Goal: Transaction & Acquisition: Obtain resource

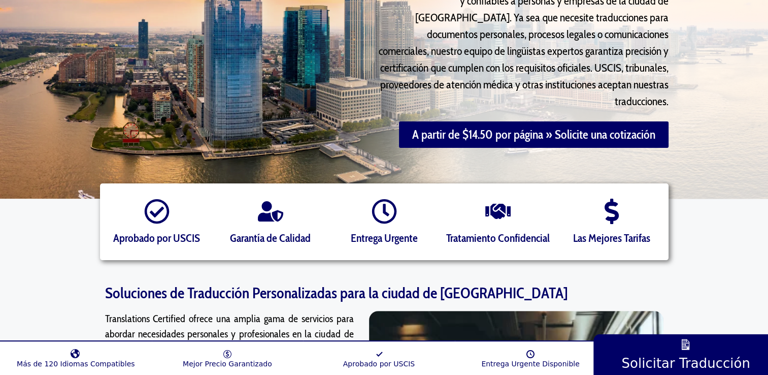
scroll to position [254, 0]
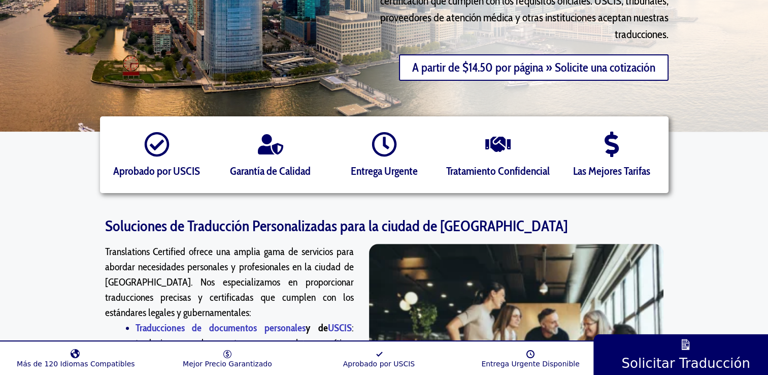
click at [603, 54] on link "A partir de $14.50 por página » Solicite una cotización" at bounding box center [534, 67] width 270 height 26
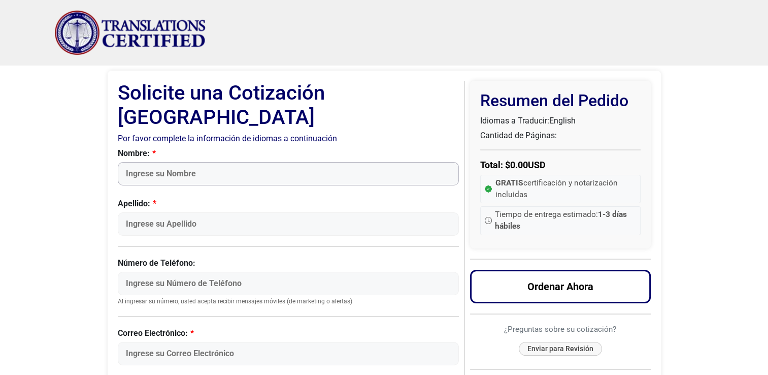
click at [227, 162] on input "Nombre:" at bounding box center [289, 173] width 342 height 23
type input "Daniela"
type input "Iturralde"
type input "5538967591"
type input "daniela.iturralde11@gmail.com"
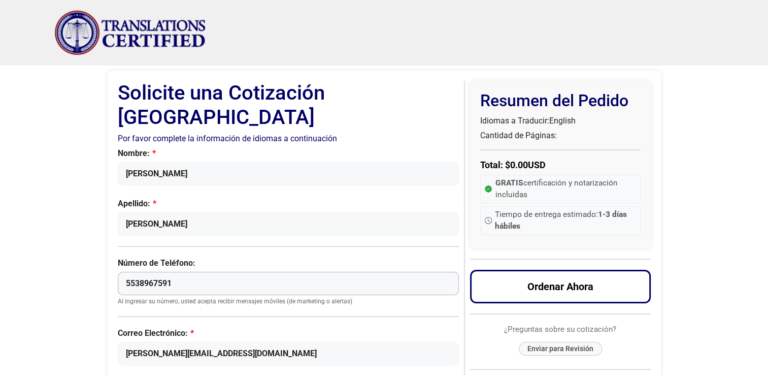
drag, startPoint x: 193, startPoint y: 257, endPoint x: 7, endPoint y: 253, distance: 186.4
type input "2128144112"
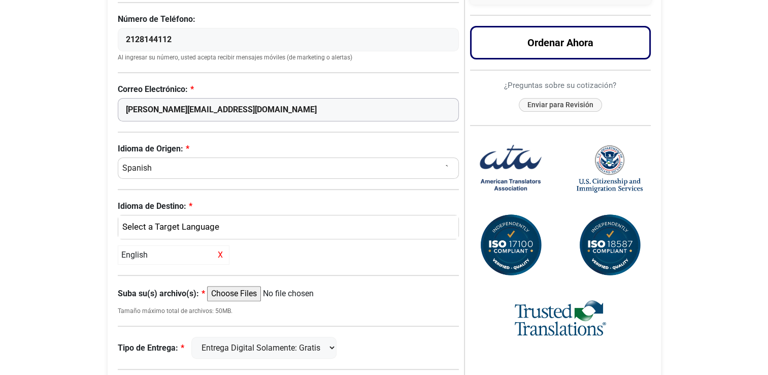
scroll to position [254, 0]
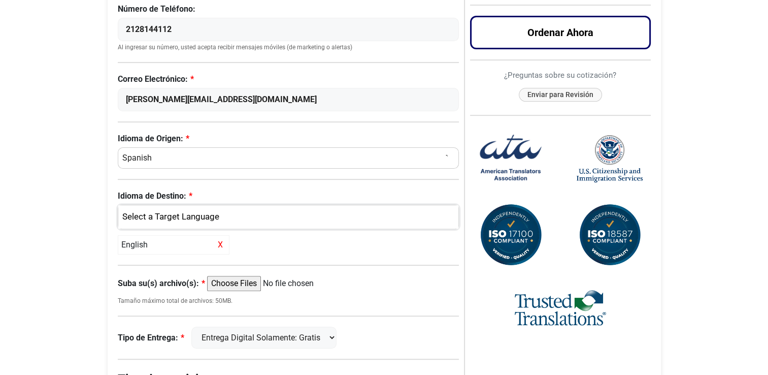
click at [206, 210] on div "English" at bounding box center [285, 216] width 325 height 13
click at [29, 196] on body "Skip to content Menu Menu Traducciones Certificadas Traducción Profesional Docu…" at bounding box center [384, 145] width 768 height 799
click at [261, 276] on input "Suba su(s) archivo(s):" at bounding box center [284, 283] width 155 height 15
type input "C:\fakepath\Traduccion.pdf"
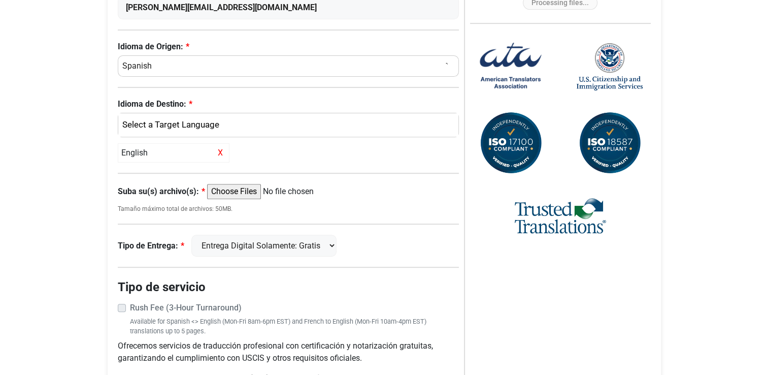
scroll to position [355, 0]
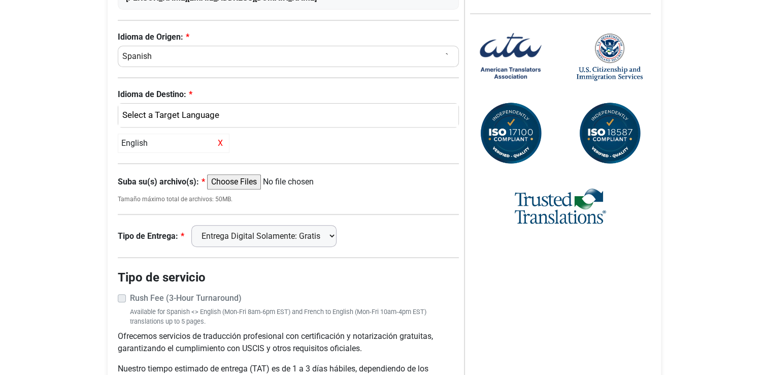
click at [279, 225] on select "Entrega Digital Solamente: Gratis FedEx 2 Días: $15" at bounding box center [263, 236] width 145 height 22
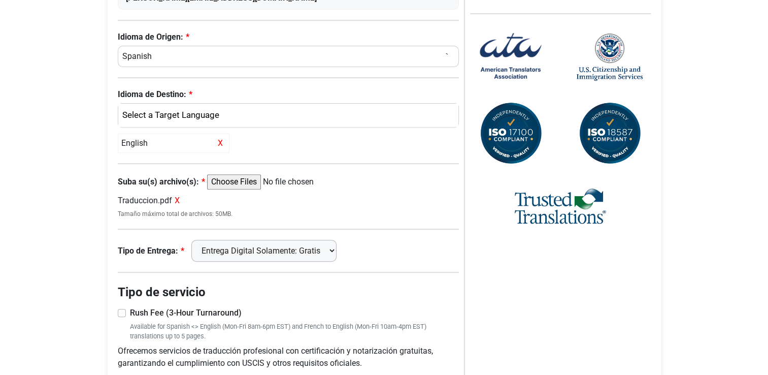
click at [279, 240] on select "Entrega Digital Solamente: Gratis FedEx 2 Días: $15" at bounding box center [263, 251] width 145 height 22
click at [0, 233] on html "Skip to content Menu Menu Traducciones Certificadas Traducción Profesional Docu…" at bounding box center [384, 52] width 768 height 814
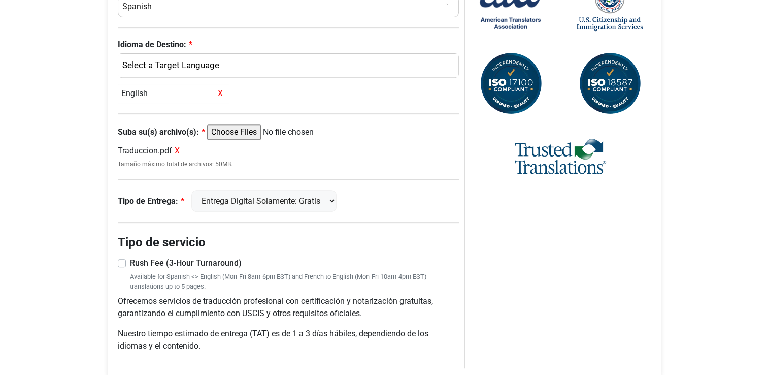
scroll to position [406, 0]
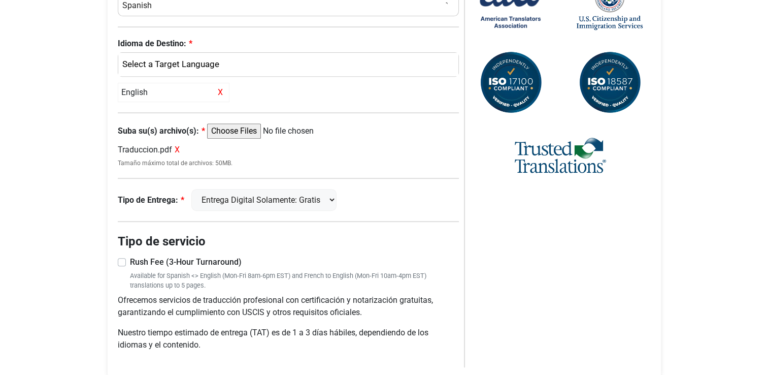
click at [176, 145] on span "X" at bounding box center [177, 150] width 5 height 10
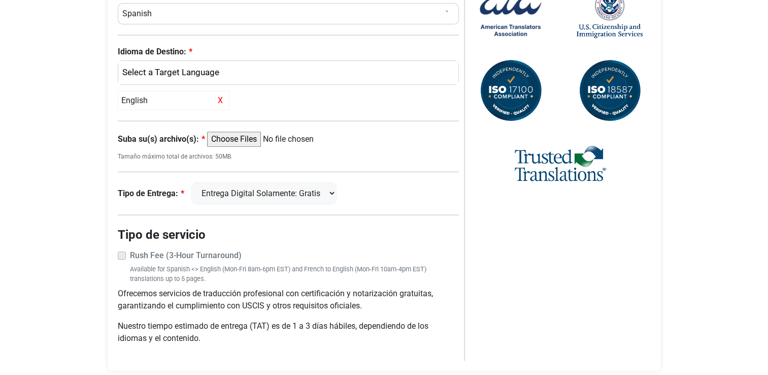
click at [232, 132] on input "Suba su(s) archivo(s):" at bounding box center [284, 139] width 155 height 15
type input "C:\fakepath\Imagen de WhatsApp 2025-10-08 a las 10.13.22_66270068.jpg"
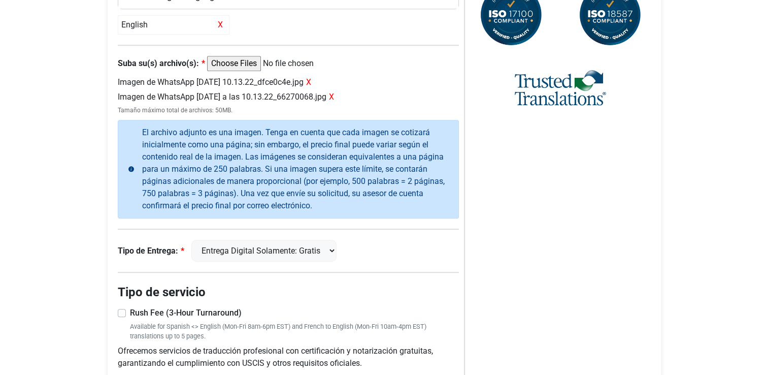
scroll to position [531, 0]
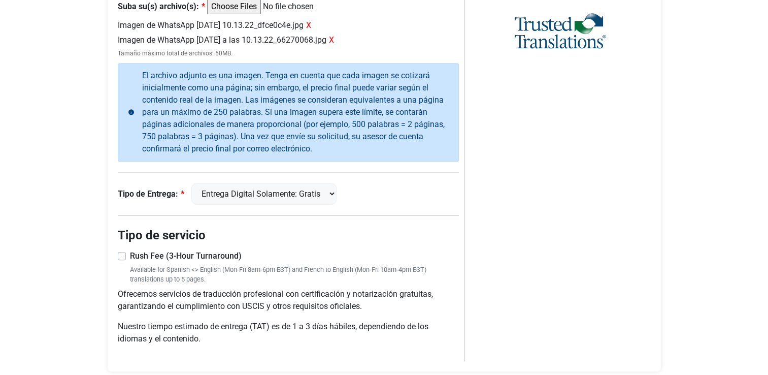
click at [130, 250] on label "Rush Fee (3-Hour Turnaround)" at bounding box center [295, 256] width 330 height 12
click at [118, 250] on input "Rush Fee (3-Hour Turnaround)" at bounding box center [289, 255] width 342 height 10
click at [130, 250] on label "Rush Fee (3-Hour Turnaround)" at bounding box center [295, 256] width 330 height 12
click at [121, 250] on input "Rush Fee (3-Hour Turnaround)" at bounding box center [289, 255] width 342 height 10
checkbox input "false"
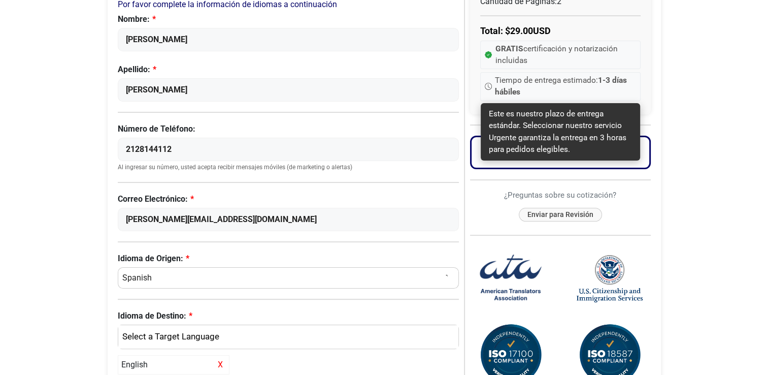
scroll to position [152, 0]
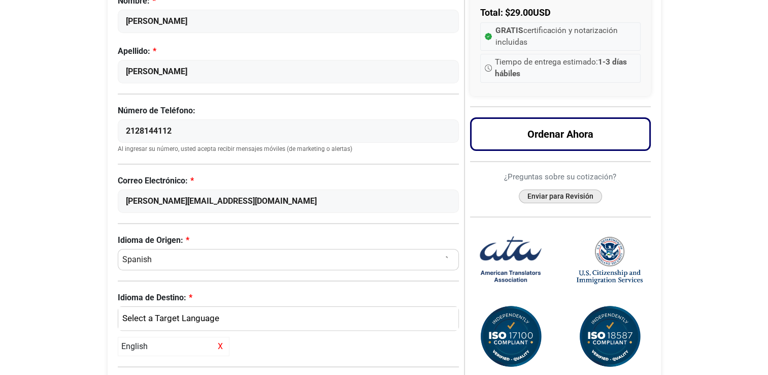
click at [555, 196] on button "Enviar para Revisión" at bounding box center [560, 196] width 83 height 14
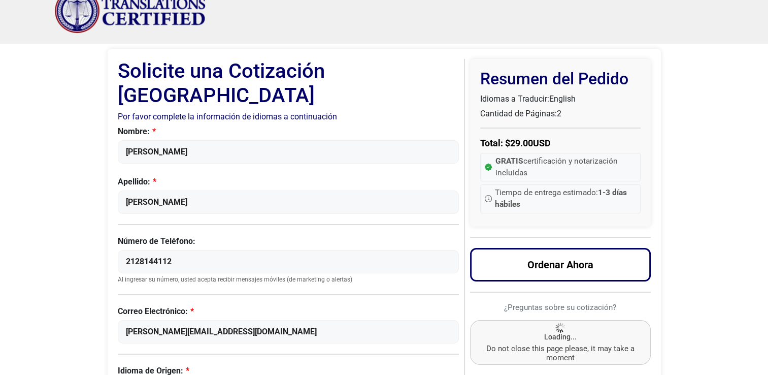
scroll to position [0, 0]
